Goal: Check status

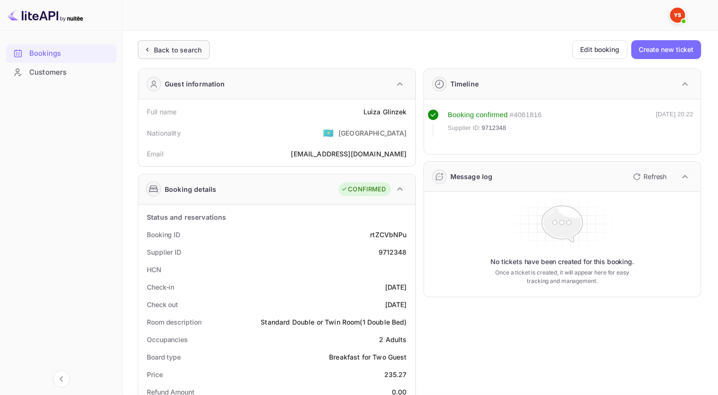
click at [204, 49] on div "Back to search" at bounding box center [174, 49] width 72 height 19
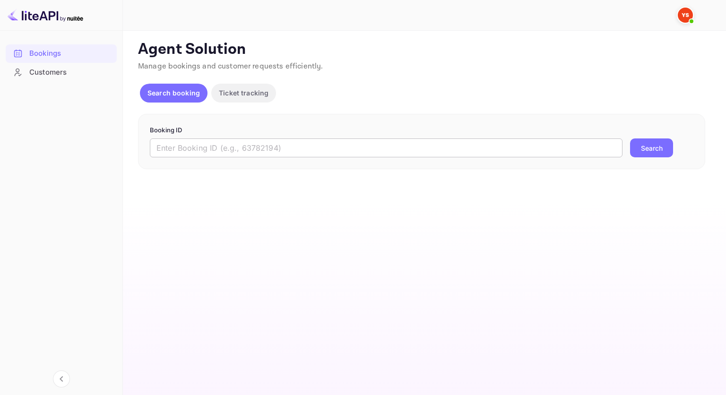
click at [307, 149] on input "text" at bounding box center [386, 147] width 472 height 19
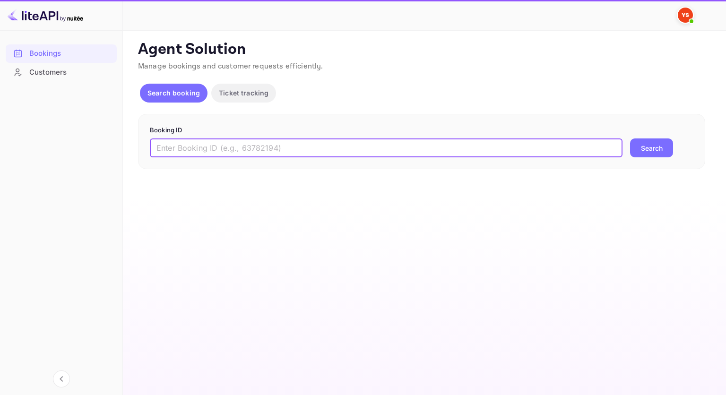
paste input "9733691"
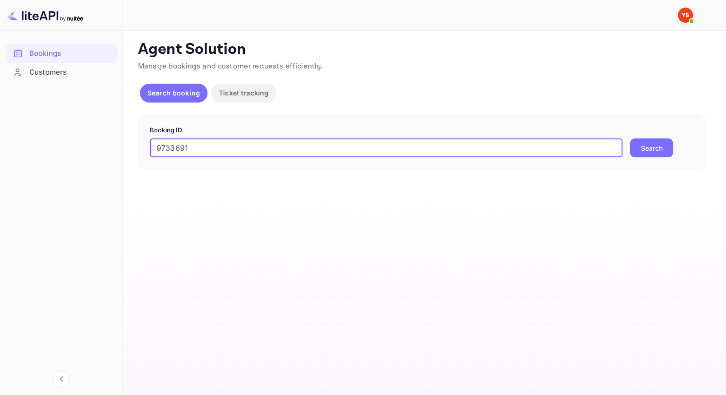
type input "9733691"
click at [665, 148] on button "Search" at bounding box center [651, 147] width 43 height 19
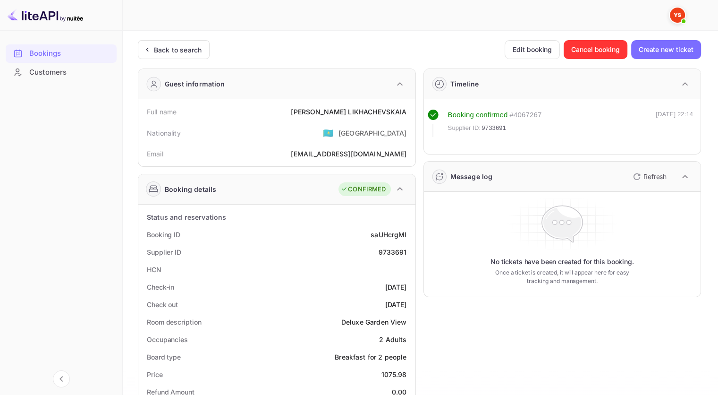
click at [398, 248] on div "9733691" at bounding box center [392, 252] width 28 height 10
copy div "9733691"
drag, startPoint x: 400, startPoint y: 111, endPoint x: 323, endPoint y: 112, distance: 77.0
click at [323, 112] on div "[PERSON_NAME]" at bounding box center [349, 112] width 116 height 10
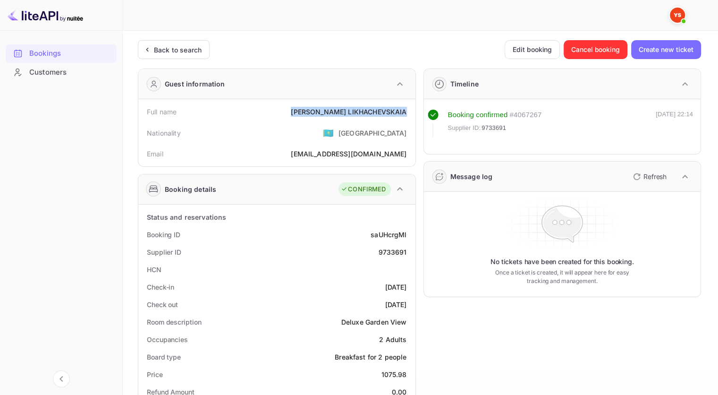
copy div "[PERSON_NAME]"
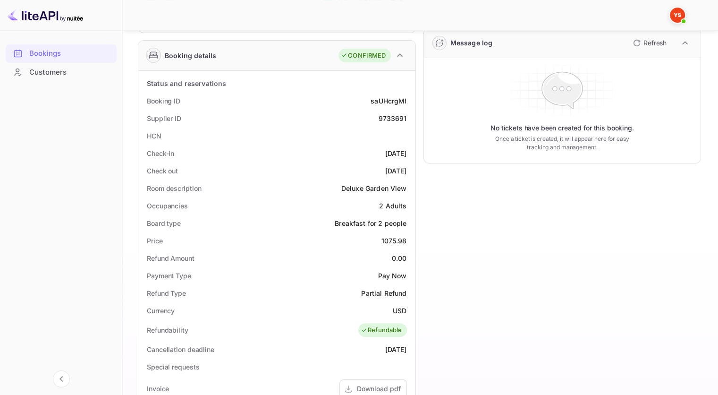
scroll to position [189, 0]
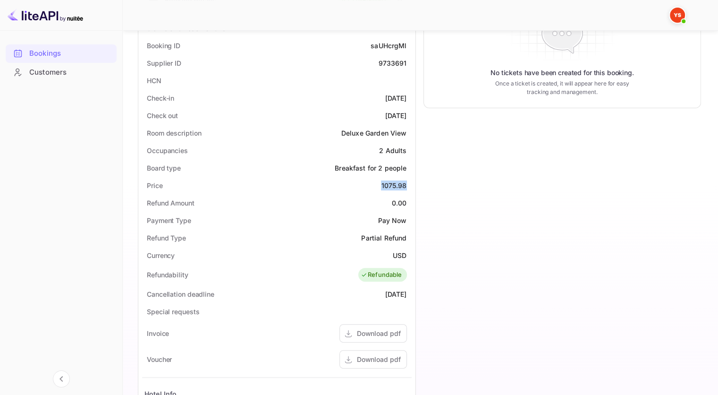
drag, startPoint x: 408, startPoint y: 187, endPoint x: 377, endPoint y: 187, distance: 31.2
click at [377, 187] on div "Price 1075.98" at bounding box center [277, 185] width 270 height 17
copy div "1075.98"
